Goal: Communication & Community: Answer question/provide support

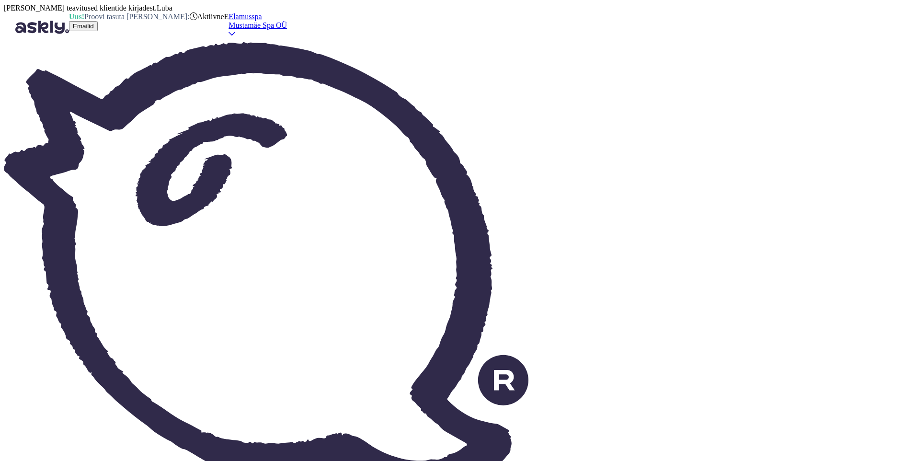
scroll to position [44, 0]
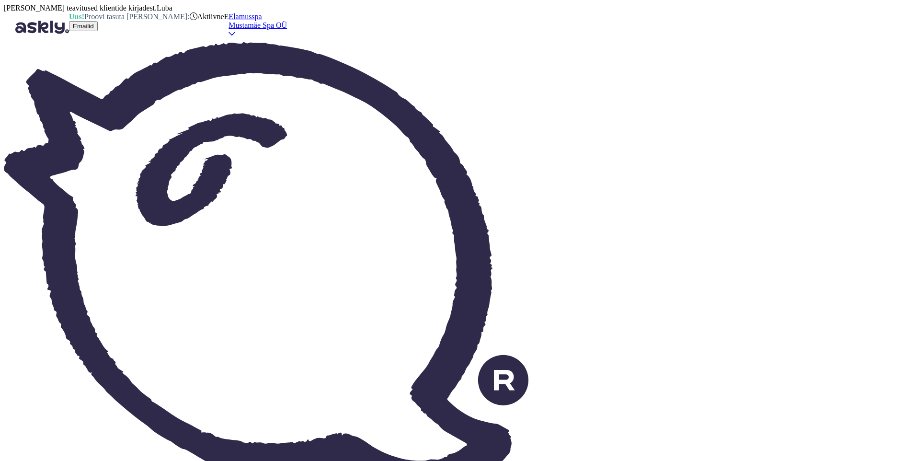
type textarea "T"
type textarea "Tere!"
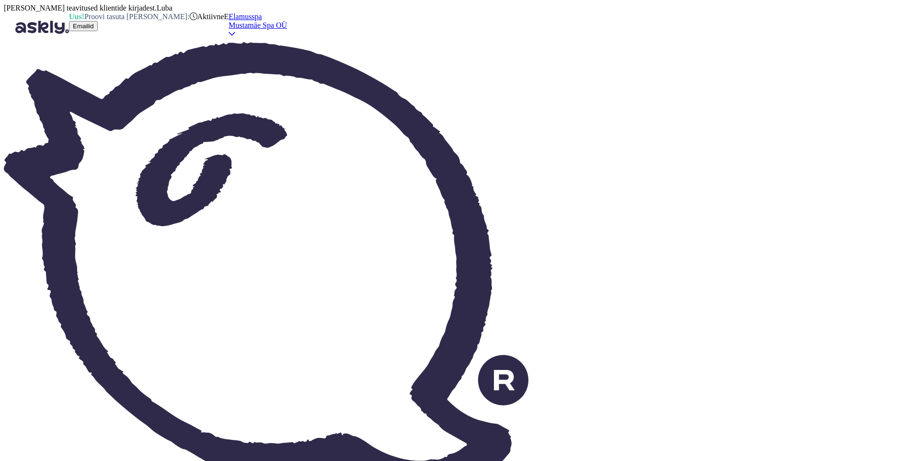
type textarea "Привет!"
type textarea "Tere! [GEOGRAPHIC_DATA]"
type textarea "Привет, семья!"
type textarea "Tere! Perepiletisse"
type textarea "Привет! Семейный билет"
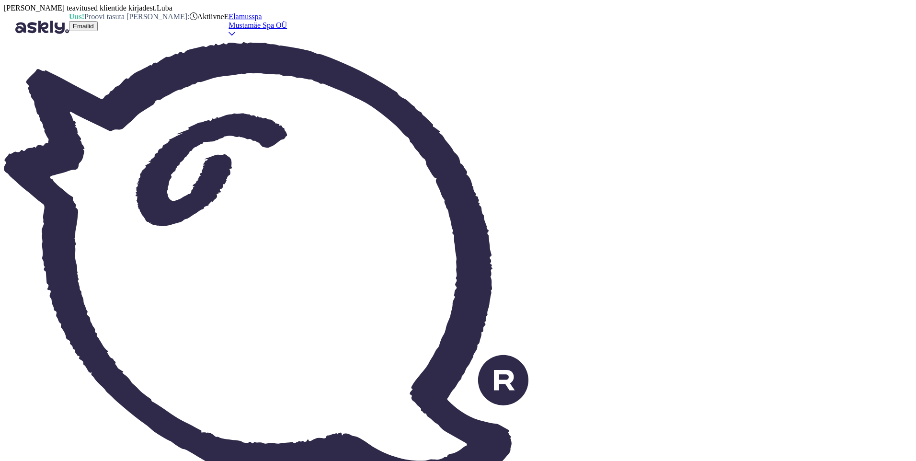
type textarea "Tere! Perepiletisse on a"
type textarea "Здравствуйте! Семейный билет включает в себя:"
type textarea "Tere! Perepiletisse on arvestatud 5"
type textarea "Здравствуйте! Семейный билет включает 5"
type textarea "Tere! Perepiletisse on arvestatud 5 inimest"
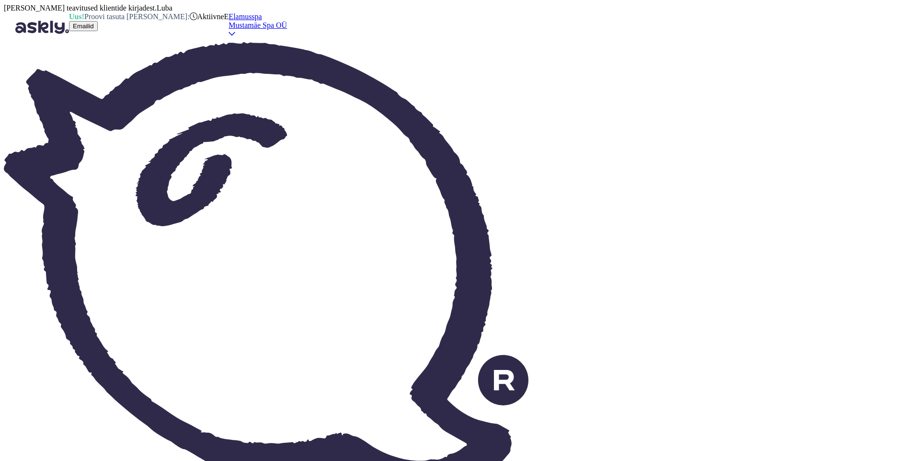
type textarea "Здравствуйте! Семейный билет рассчитан на 5 человек."
type textarea "Tere! Perepiletisse on arvestatud 5 inimest ehk"
type textarea "Здравствуйте! Семейный билет рассчитан на 5 человек, т.е."
type textarea "Tere! Perepiletisse on arvestatud 5 inimest ehk 2"
type textarea "Здравствуйте! Семейный билет рассчитан на 5 человек или на 2."
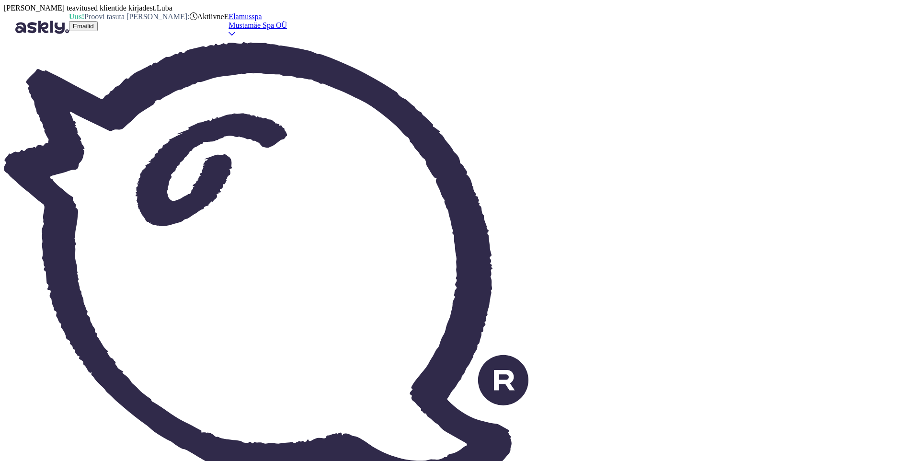
type textarea "Tere! Perepiletisse on arvestatud 5 inimest ehk 2 täiskasvanut ja"
type textarea "Здравствуйте! Семейный билет рассчитан на 5 человек: 2 взрослых и"
type textarea "Tere! Perepiletisse on arvestatud 5 inimest ehk 2 täiskasvanut [PERSON_NAME] k"
type textarea "Здравствуйте! Семейный билет рассчитан на 5 человек, т.е. 2 взрослых и до"
type textarea "Tere! Perepiletisse on arvestatud 5 inimest ehk 2 täiskasvanut [PERSON_NAME] [P…"
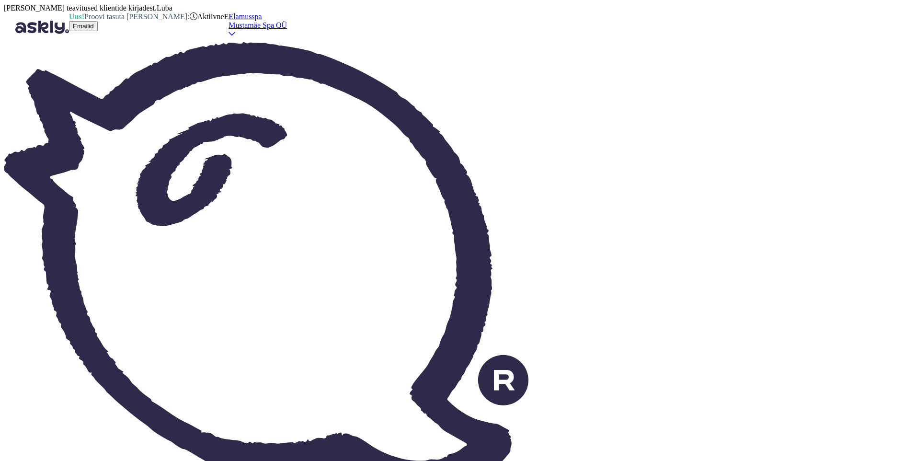
type textarea "Здравствуйте! Семейный билет рассчитан на 5 человек: 2 взрослых и до 3 детей."
type textarea "Tere! Perepiletisse on arvestatud 5 inimest ehk 2 täiskasvanut [PERSON_NAME] [P…"
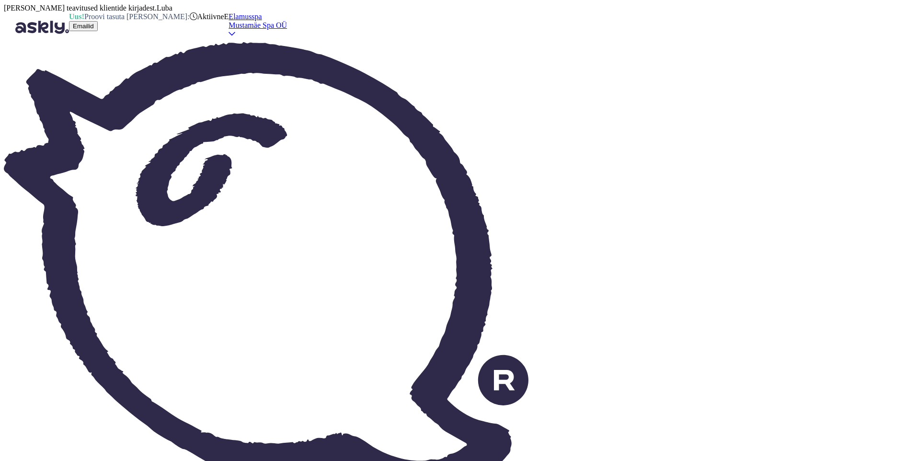
type textarea "Tere"
type textarea "Привет"
type textarea "Tere!"
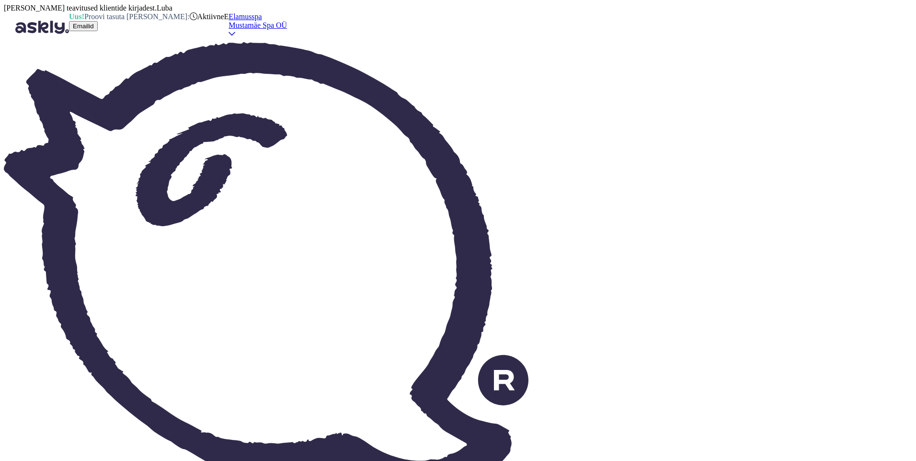
type textarea "Привет!"
type textarea "Tere! 20. a"
type textarea "Привет! 20."
type textarea "Tere! [DATE] o"
type textarea "Привет! 20 августа."
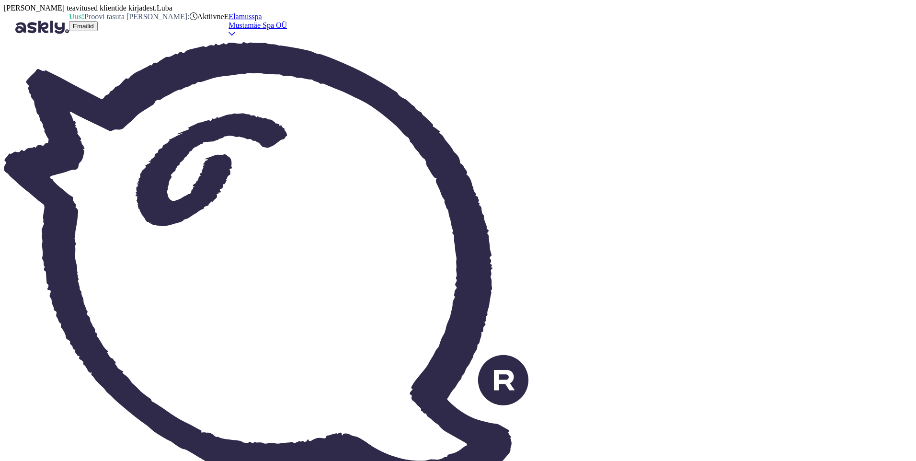
type textarea "Tere! [DATE] oleme"
type textarea "Привет! 20 августа мы"
type textarea "Tere! [DATE] oleme avtud n"
type textarea "Здравствуйте! Мы открываемся 20 августа."
type textarea "Tere! [DATE] oleme avtud ning"
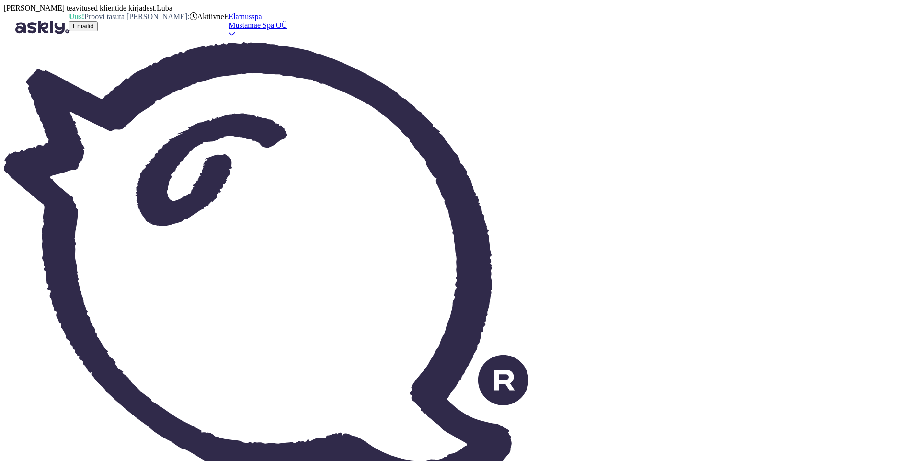
type textarea "Здравствуйте! Мы открыты 20 августа и"
type textarea "Tere! [DATE] oleme avtud ning t"
type textarea "Здравствуйте! Мы открываемся 20 августа и..."
type textarea "Tere! [DATE] oleme avtud ning töötame"
type textarea "Здравствуйте! Мы открыты и работаем 20 августа."
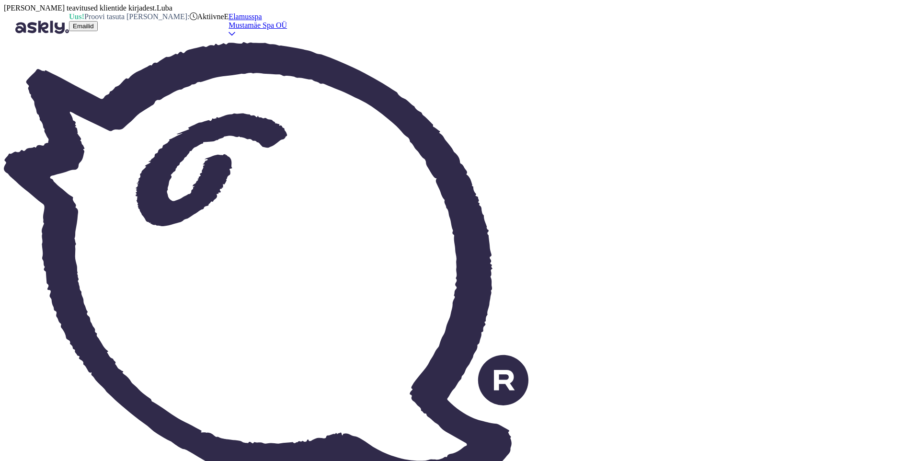
type textarea "Tere! [DATE] oleme avtud nin"
type textarea "Здравствуйте! Мы открыты 20 августа и"
type textarea "Tere! [DATE] oleme avtud ning"
type textarea "Здравствуйте! Мы открываемся 20 августа."
type textarea "Tere! [DATE] oleme avtud ning"
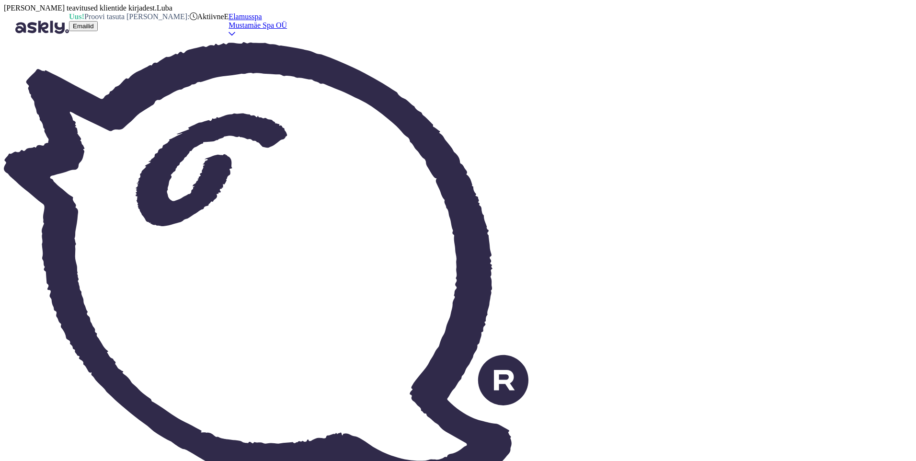
type textarea "Здравствуйте! Мы открыты 20 августа и"
type textarea "Tere! [DATE] oleme avtud ning kehtib n"
type textarea "Здравствуйте! Мы работаем 20 августа и действительны."
type textarea "Tere! [DATE] oleme avtud ning kehtib nädalasisene"
type textarea "Здравствуйте! Мы открываемся 20 августа, действует недельная скидка."
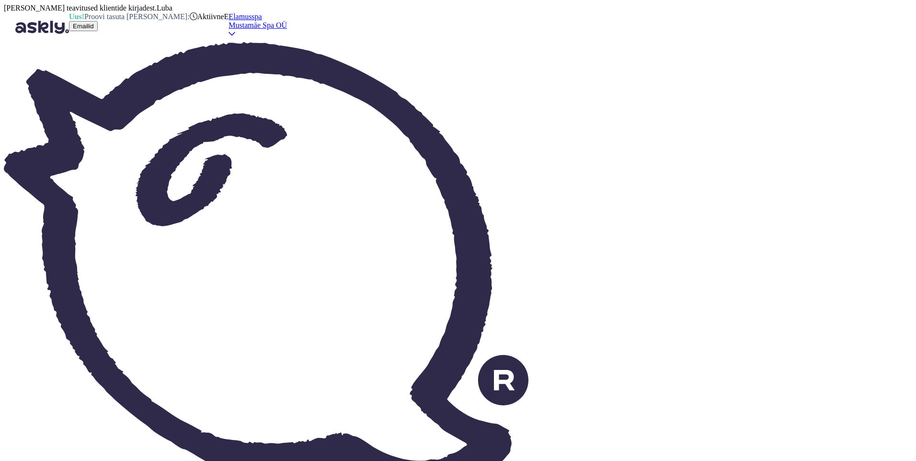
type textarea "Tere! [DATE] oleme avtud ning kehtib nädalasisene hinnakiri."
type textarea "Здравствуйте! Мы работаем 20 августа, и наш еженедельный прайс-лист действителе…"
type textarea "Tere! [DATE] oleme avtud ning kehtib nädalasisene hinnakiri."
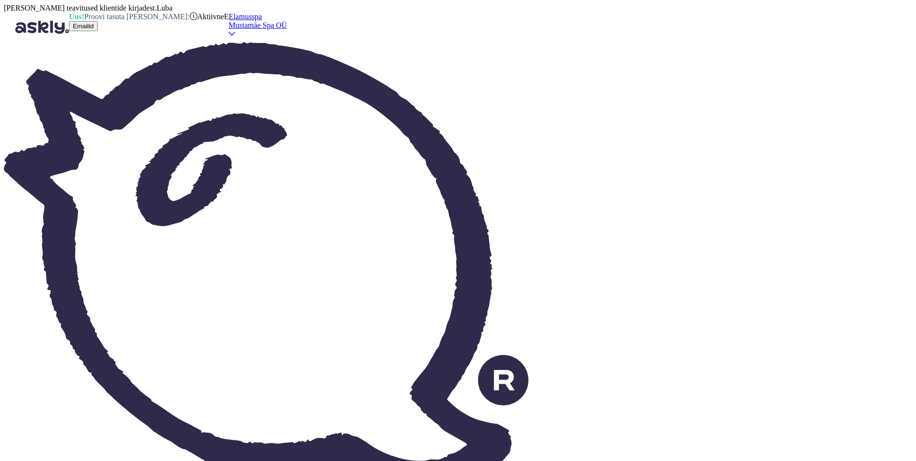
type textarea "Tere! Masaazile tulevale kliendile väljastame nii rätiku kui ka hommikumantli."
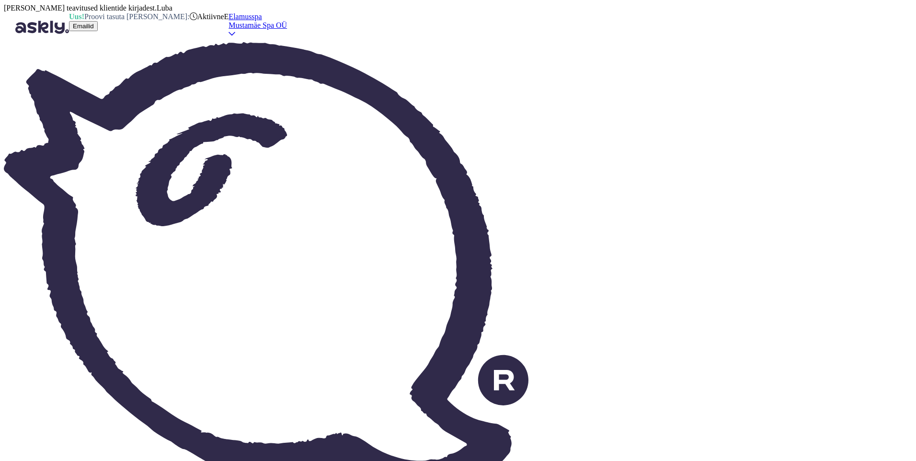
type textarea "Tere!"
drag, startPoint x: 194, startPoint y: 412, endPoint x: 175, endPoint y: 413, distance: 18.7
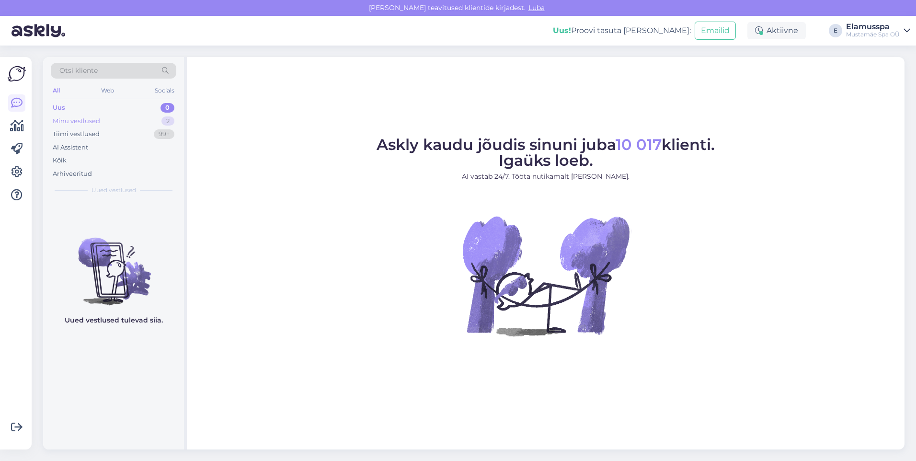
click at [147, 120] on div "Minu vestlused 2" at bounding box center [113, 120] width 125 height 13
